Goal: Obtain resource: Download file/media

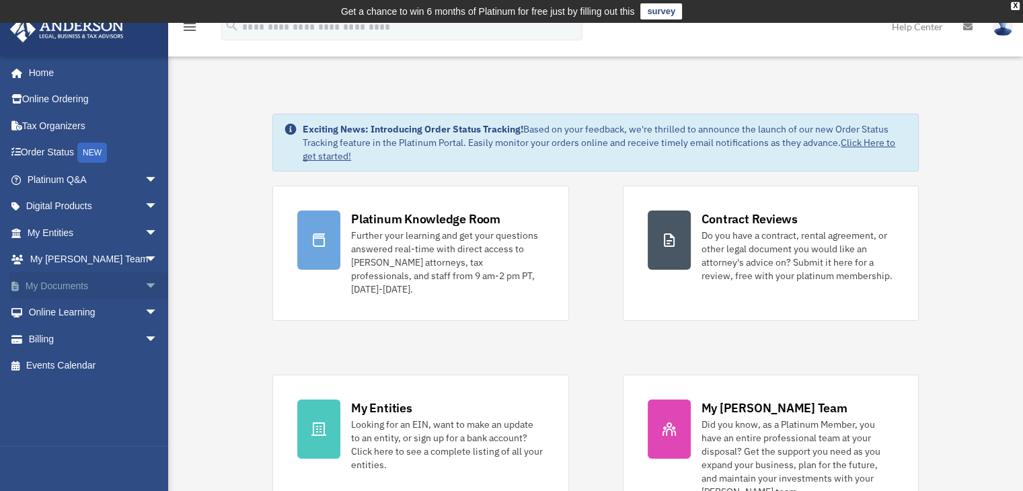
click at [62, 288] on link "My Documents arrow_drop_down" at bounding box center [93, 285] width 169 height 27
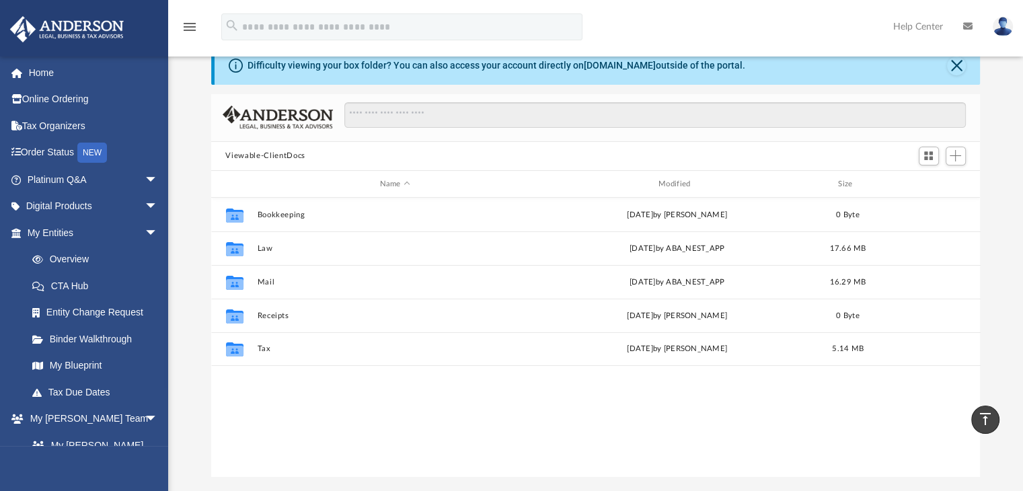
scroll to position [59, 0]
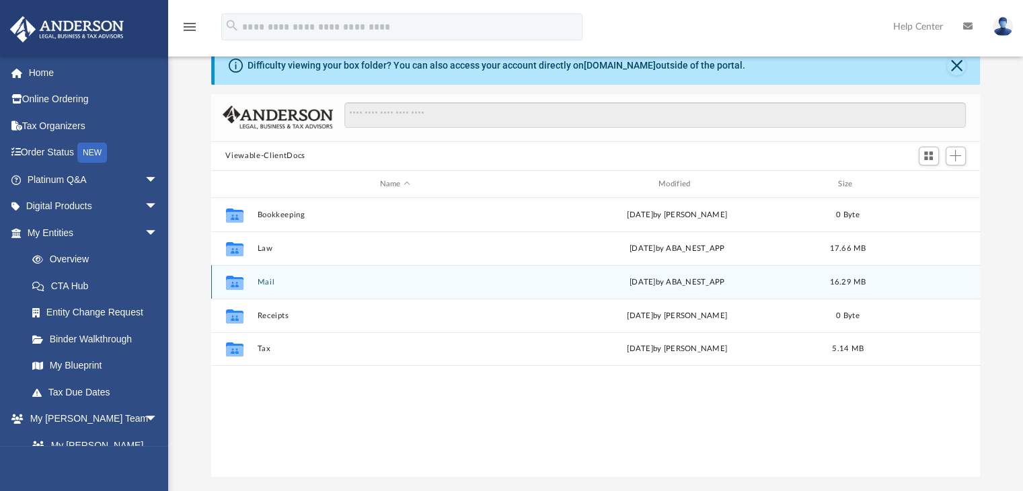
click at [315, 294] on div "Collaborated Folder Mail Wed Aug 6 2025 by ABA_NEST_APP 16.29 MB" at bounding box center [595, 282] width 769 height 34
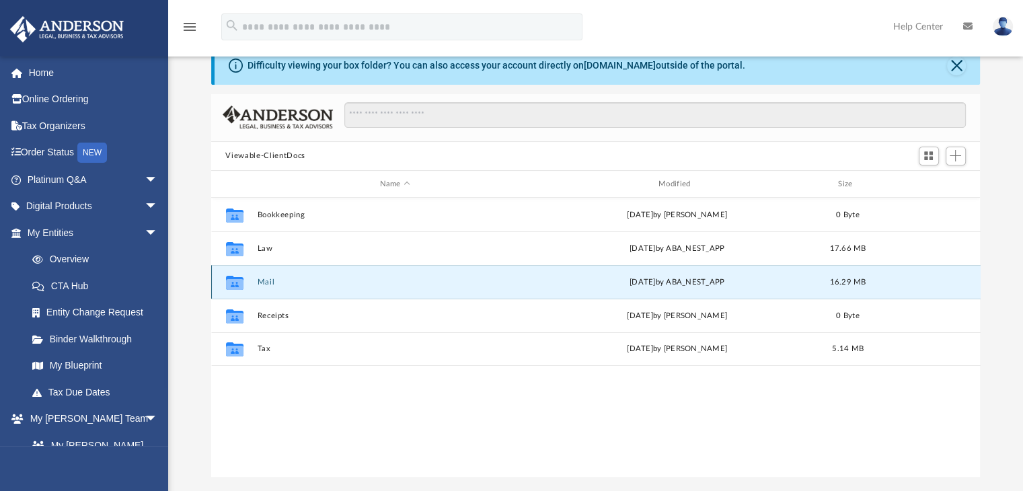
click at [315, 294] on div "Collaborated Folder Mail Wed Aug 6 2025 by ABA_NEST_APP 16.29 MB" at bounding box center [595, 282] width 769 height 34
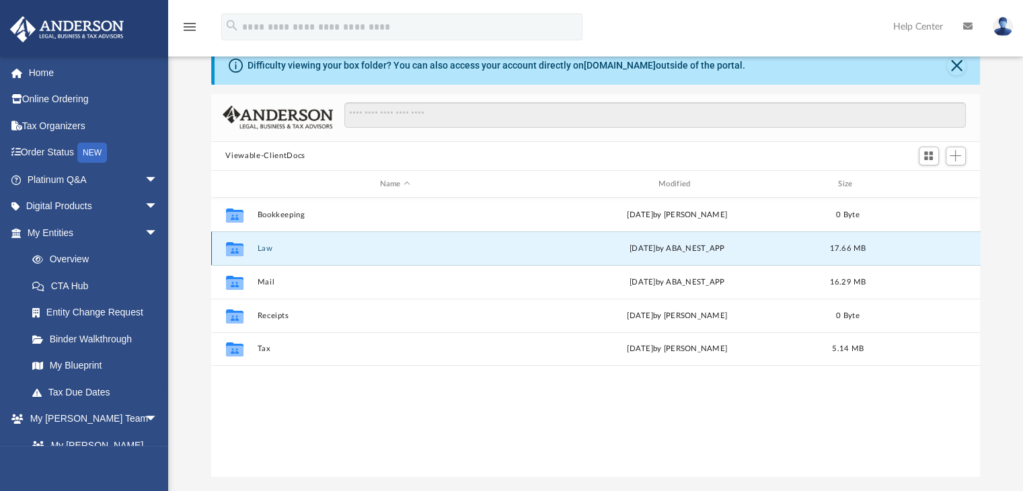
click at [263, 252] on button "Law" at bounding box center [395, 248] width 276 height 9
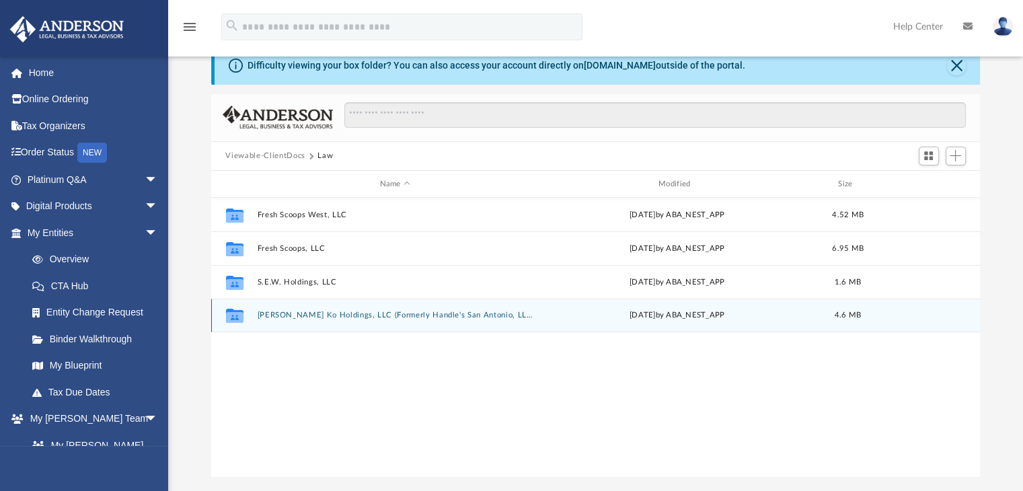
click at [358, 321] on div "Collaborated Folder SEEL Ko Holdings, LLC (Formerly Handle's San Antonio, LLC) …" at bounding box center [595, 316] width 769 height 34
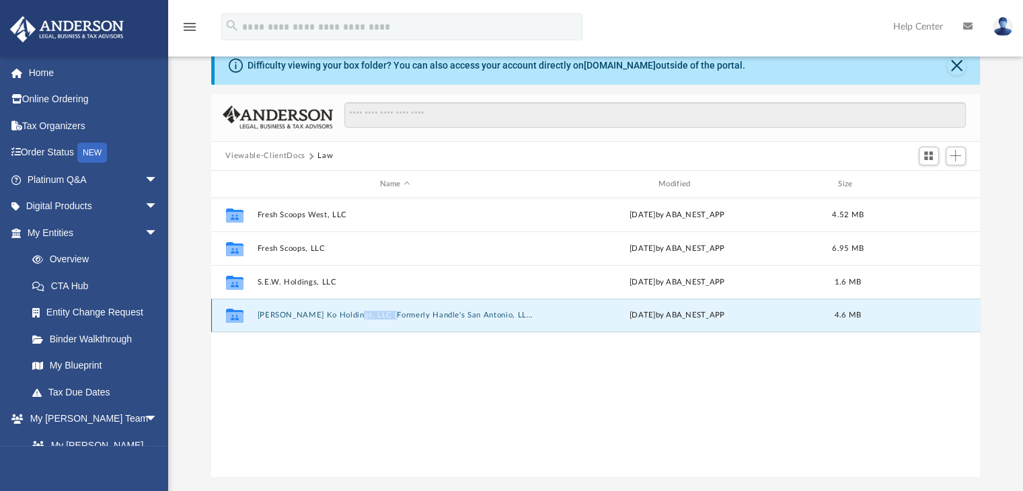
click at [358, 321] on div "Collaborated Folder SEEL Ko Holdings, LLC (Formerly Handle's San Antonio, LLC) …" at bounding box center [595, 316] width 769 height 34
click at [260, 313] on button "SEEL Ko Holdings, LLC (Formerly Handle's San Antonio, LLC)" at bounding box center [395, 315] width 276 height 9
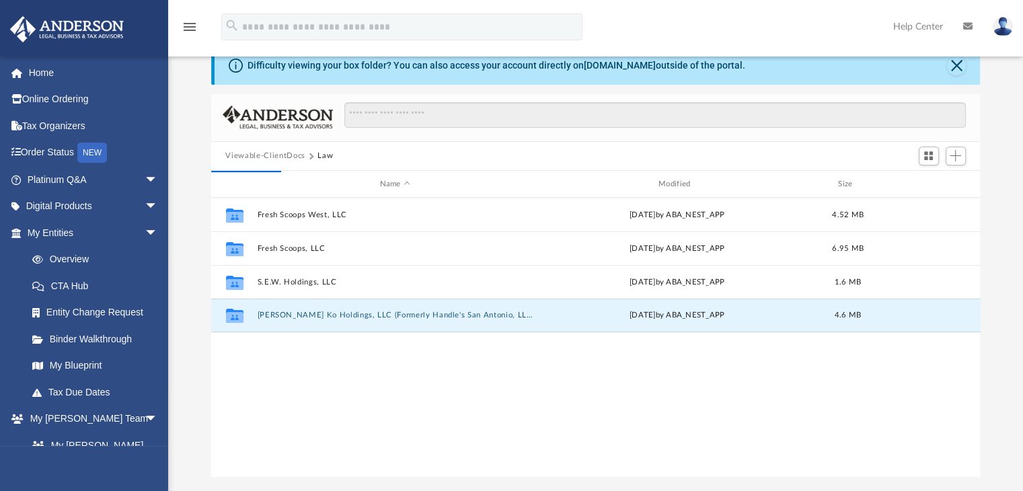
click at [324, 387] on div "Collaborated Folder Fresh Scoops West, LLC Sat Apr 26 2025 by ABA_NEST_APP 4.52…" at bounding box center [595, 337] width 769 height 278
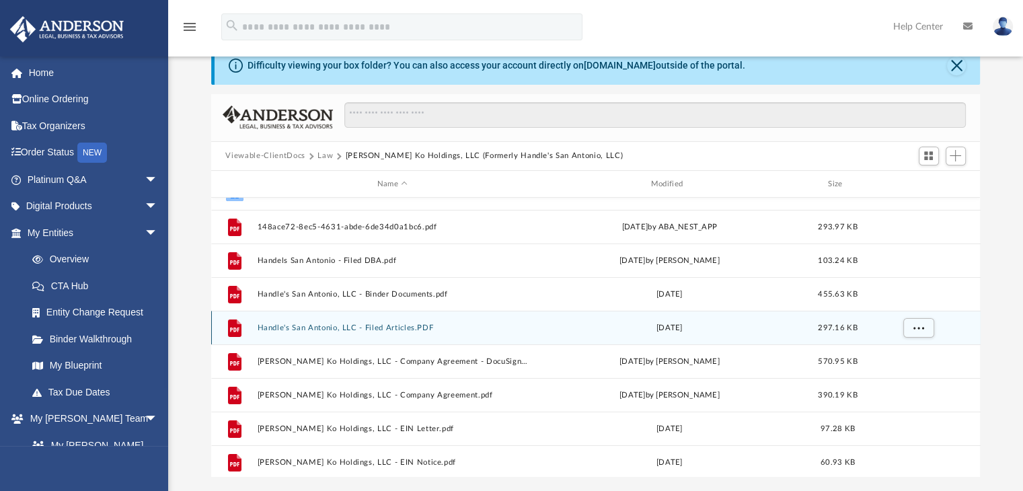
scroll to position [66, 0]
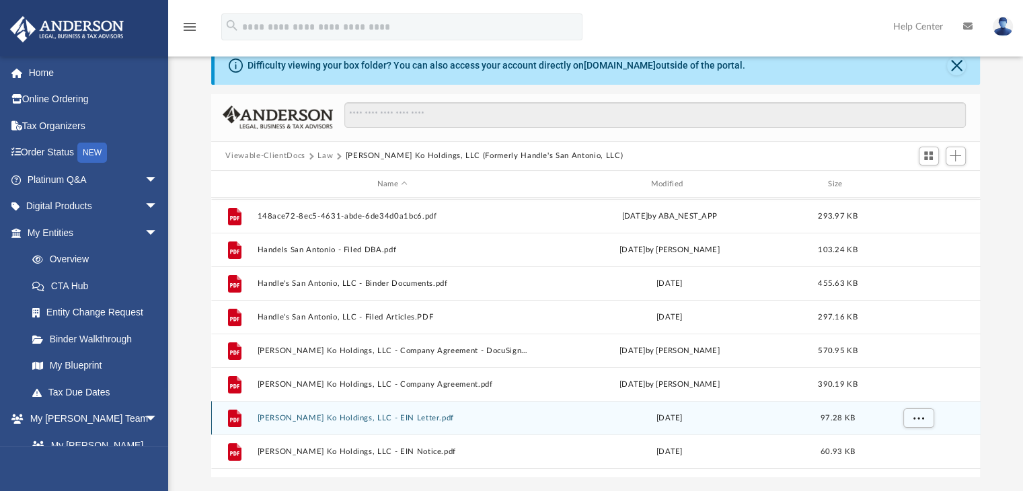
click at [402, 415] on button "SEEL Ko Holdings, LLC - EIN Letter.pdf" at bounding box center [392, 418] width 271 height 9
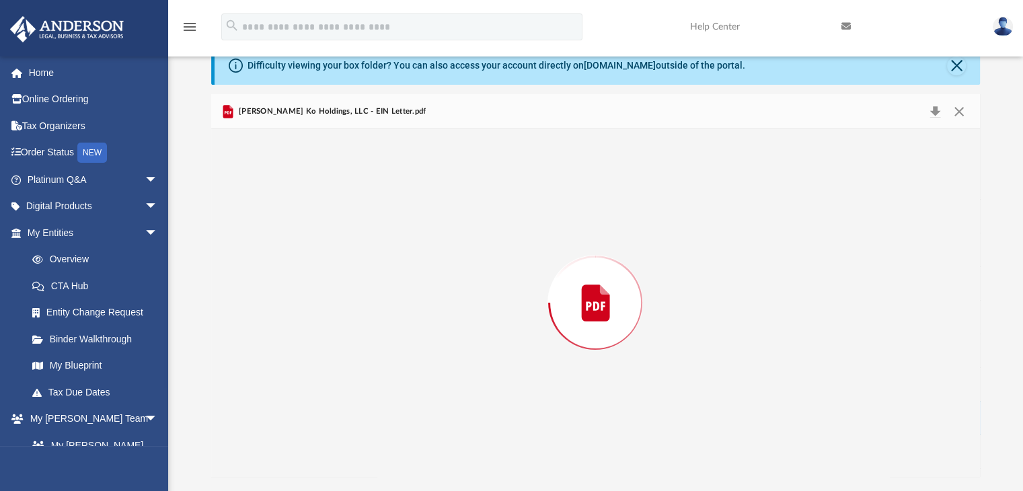
click at [402, 415] on div "Preview" at bounding box center [595, 302] width 769 height 347
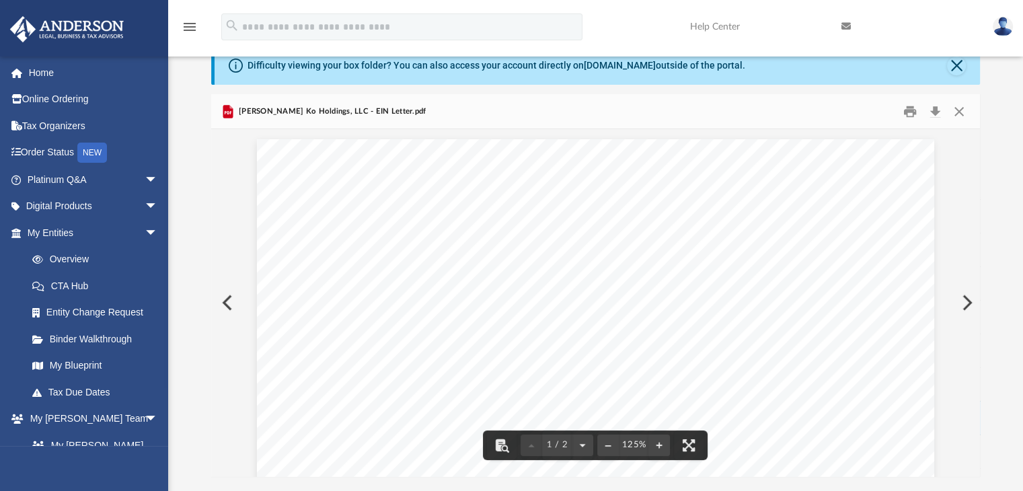
drag, startPoint x: 762, startPoint y: 279, endPoint x: 710, endPoint y: 279, distance: 52.4
drag, startPoint x: 758, startPoint y: 279, endPoint x: 693, endPoint y: 280, distance: 65.2
click at [229, 303] on button "Preview" at bounding box center [226, 303] width 30 height 38
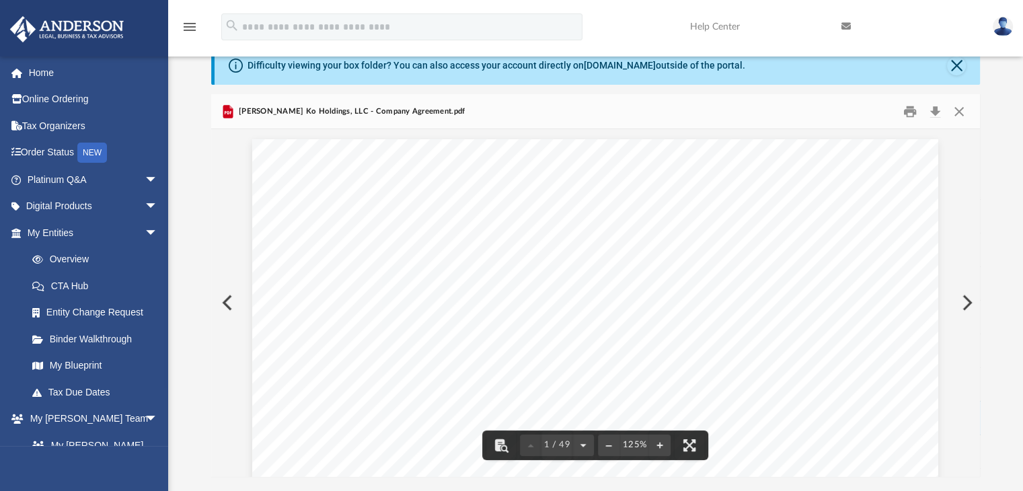
scroll to position [0, 0]
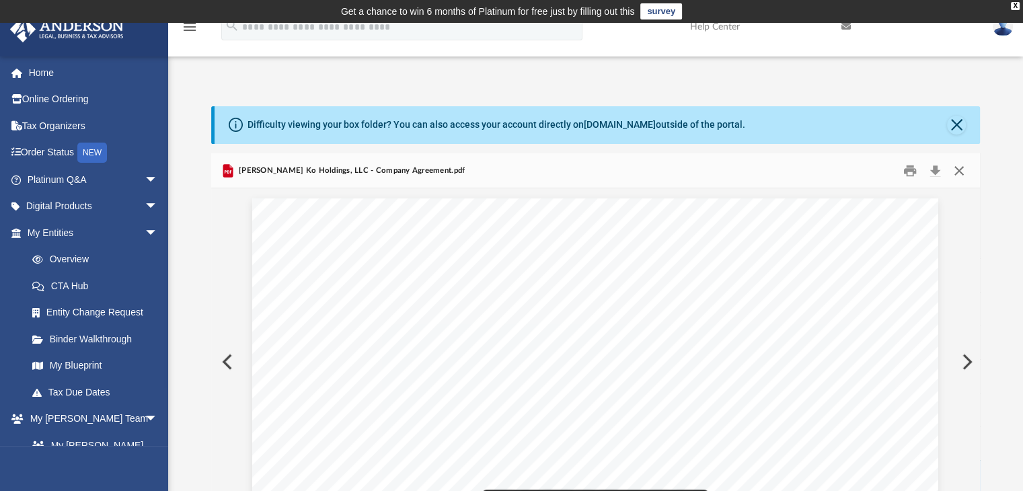
click at [959, 175] on button "Close" at bounding box center [959, 170] width 24 height 21
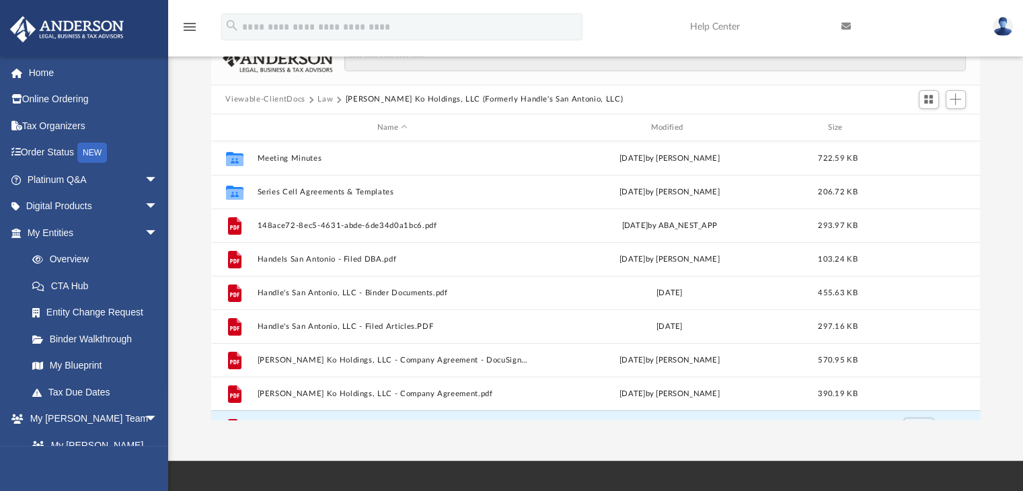
click at [321, 100] on button "Law" at bounding box center [324, 99] width 15 height 12
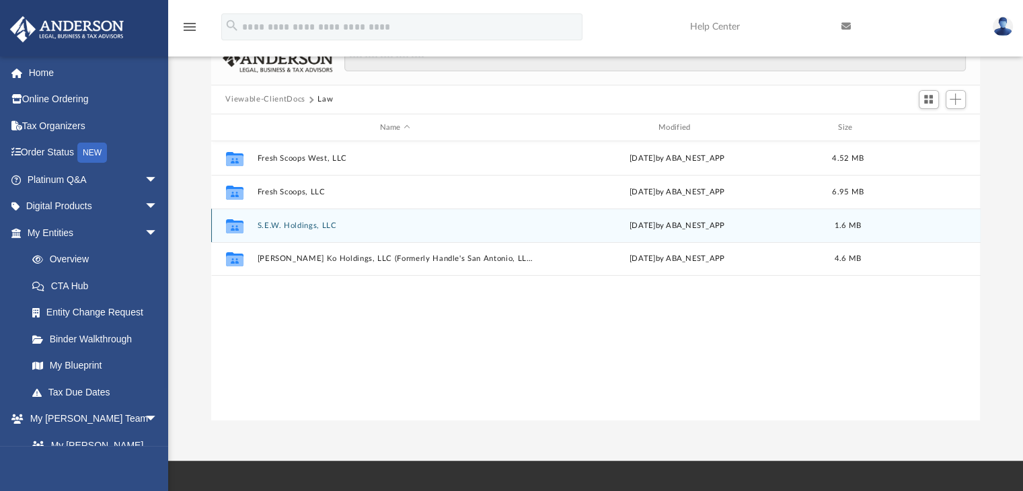
click at [352, 234] on div "Collaborated Folder S.E.W. Holdings, LLC Tue Feb 4 2025 by ABA_NEST_APP 1.6 MB" at bounding box center [595, 225] width 769 height 34
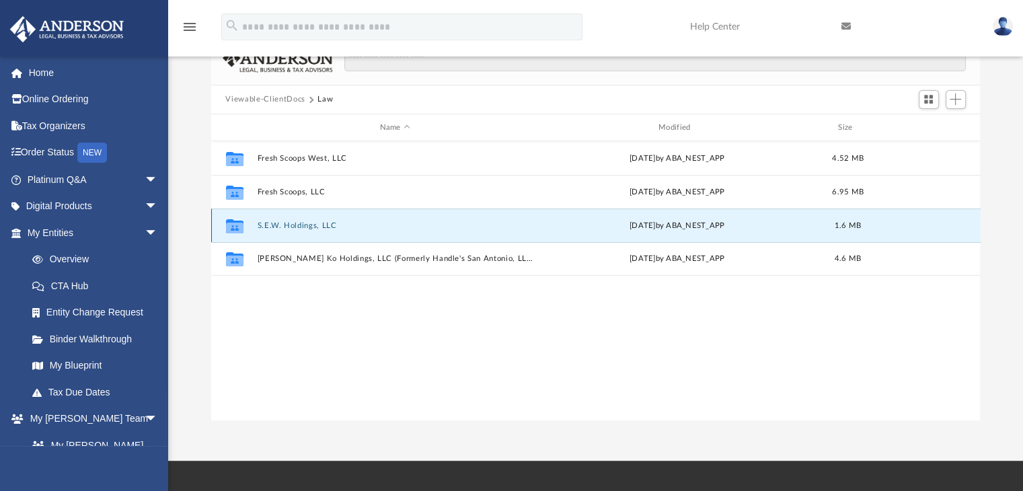
click at [320, 232] on div "Collaborated Folder S.E.W. Holdings, LLC Tue Feb 4 2025 by ABA_NEST_APP 1.6 MB" at bounding box center [595, 225] width 769 height 34
click at [313, 227] on button "S.E.W. Holdings, LLC" at bounding box center [395, 225] width 276 height 9
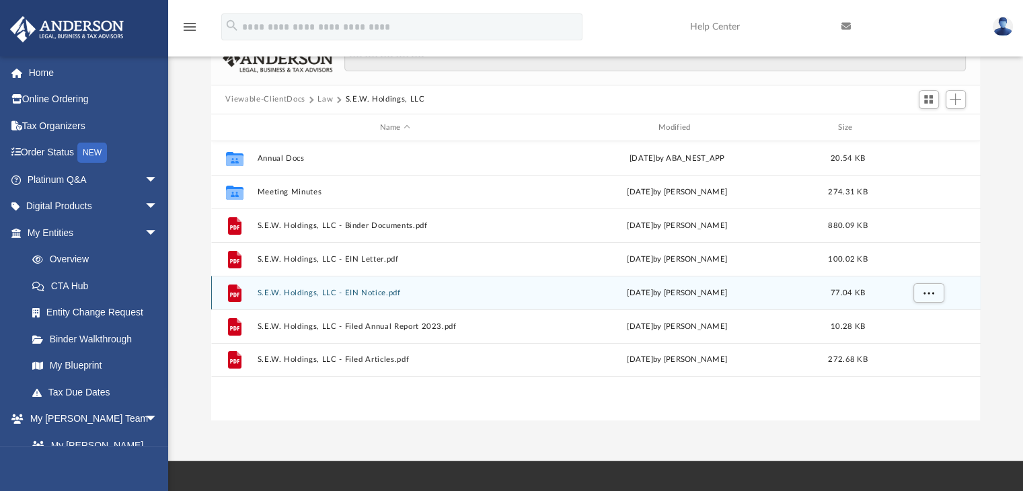
click at [344, 297] on button "S.E.W. Holdings, LLC - EIN Notice.pdf" at bounding box center [395, 292] width 276 height 9
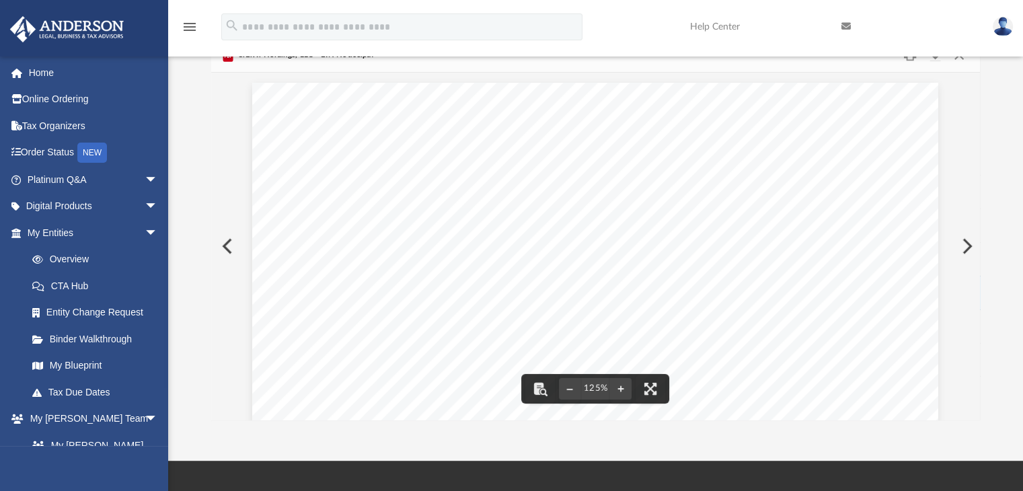
drag, startPoint x: 407, startPoint y: 224, endPoint x: 346, endPoint y: 227, distance: 61.9
click at [227, 247] on button "Preview" at bounding box center [226, 246] width 30 height 38
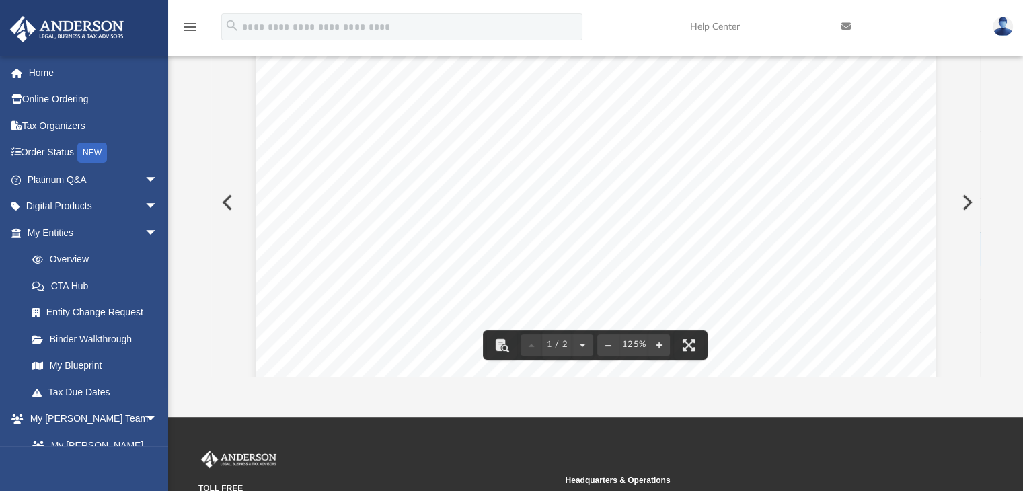
scroll to position [157, 0]
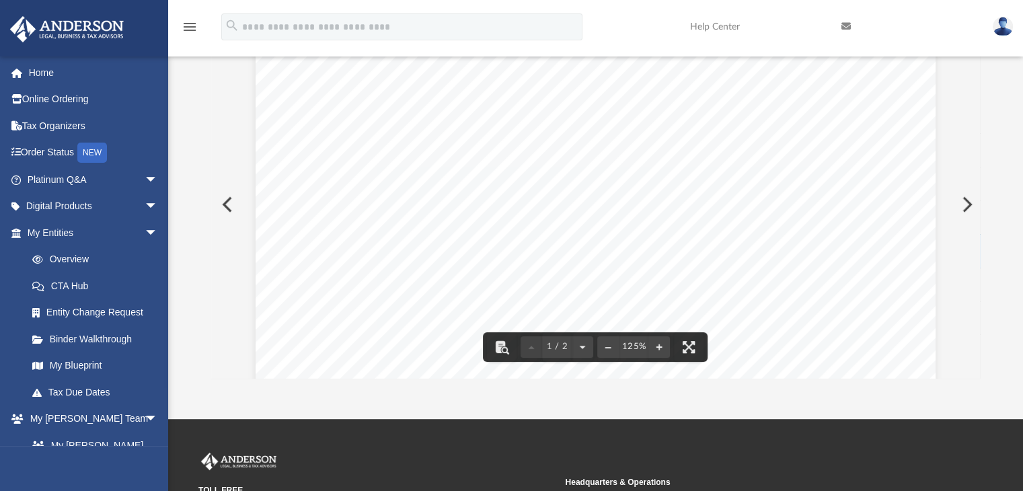
click at [223, 210] on button "Preview" at bounding box center [226, 205] width 30 height 38
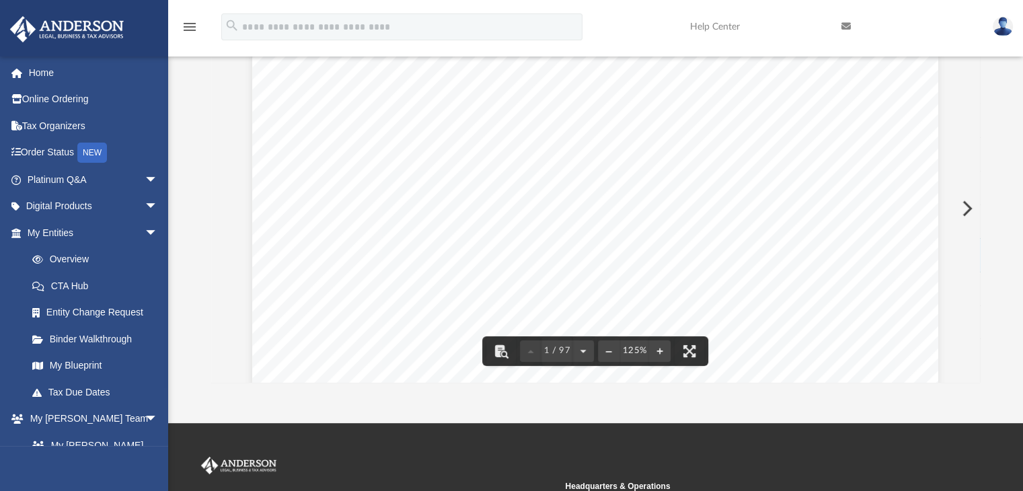
scroll to position [0, 0]
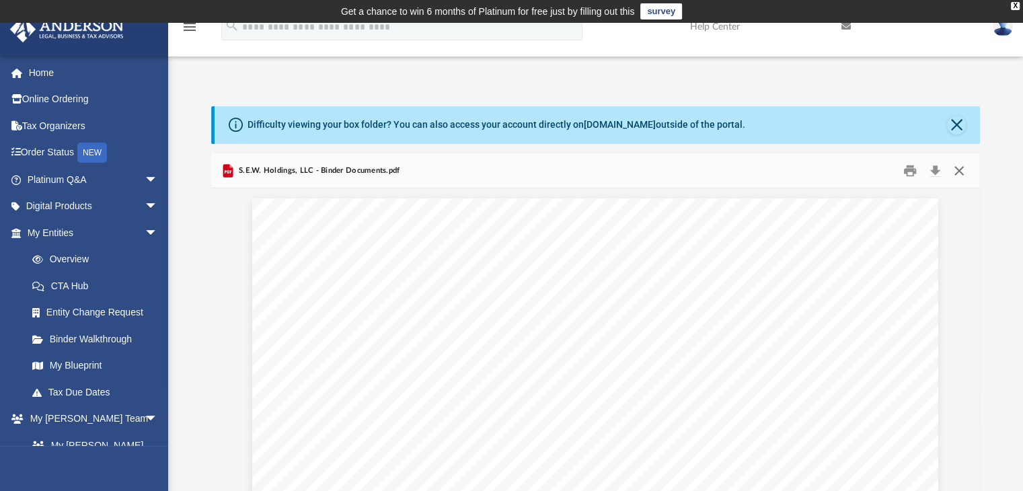
click at [955, 174] on button "Close" at bounding box center [959, 170] width 24 height 21
